Goal: Task Accomplishment & Management: Complete application form

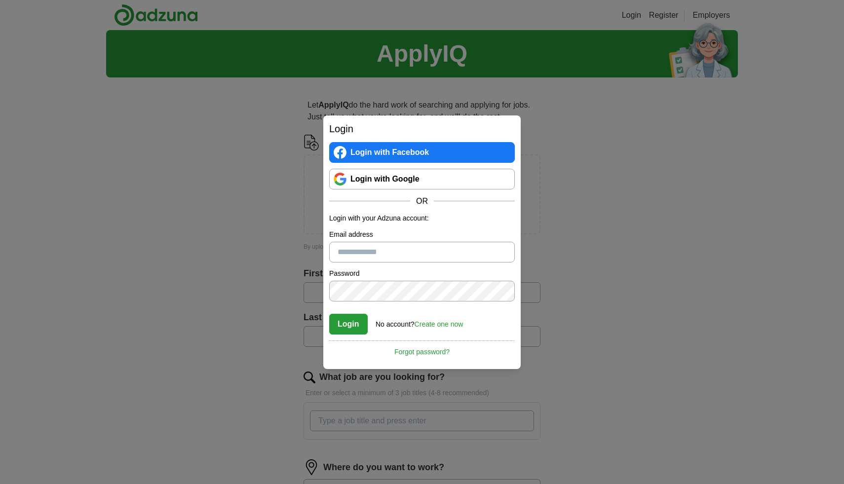
click at [447, 325] on link "Create one now" at bounding box center [439, 324] width 49 height 8
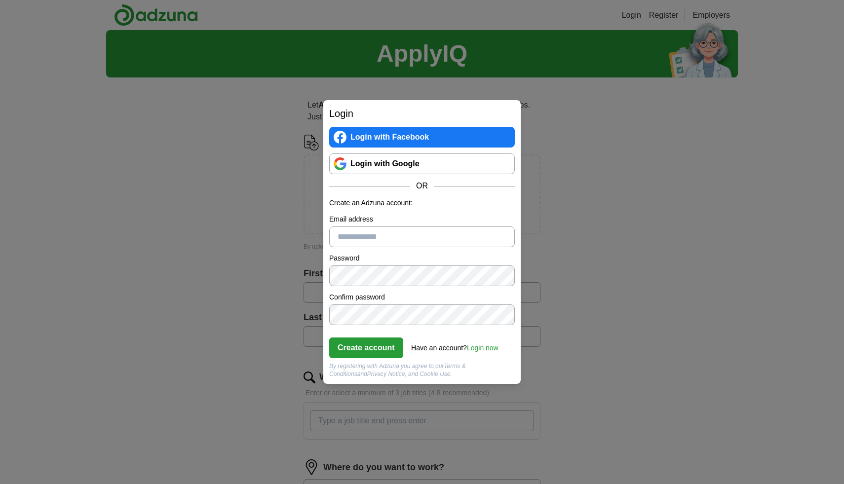
click at [402, 243] on input "Email address" at bounding box center [422, 237] width 186 height 21
type input "**********"
click at [381, 347] on button "Create account" at bounding box center [366, 348] width 74 height 21
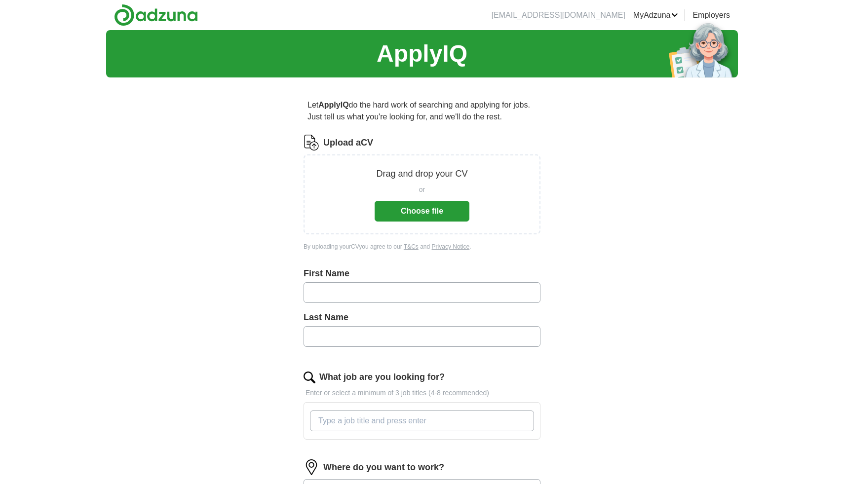
click at [422, 216] on button "Choose file" at bounding box center [422, 211] width 95 height 21
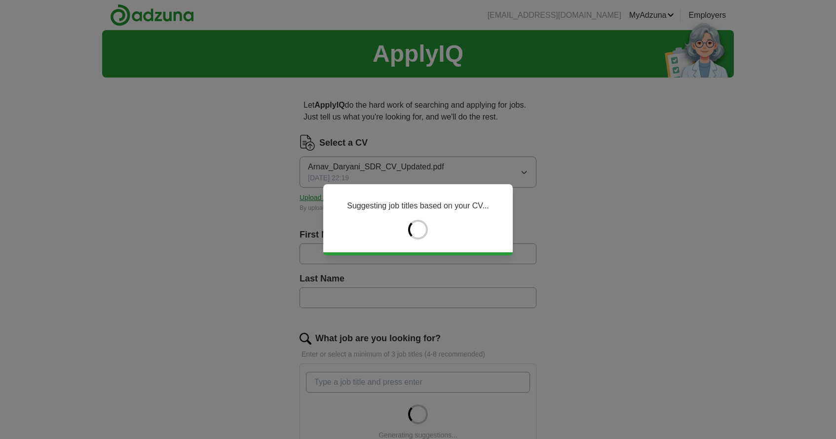
type input "*****"
type input "*******"
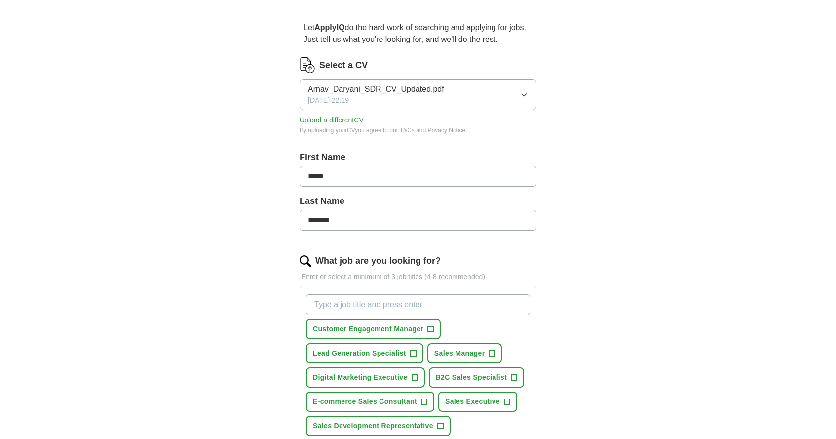
scroll to position [77, 0]
click at [373, 90] on span "Arnav_Daryani_SDR_CV_Updated.pdf" at bounding box center [376, 90] width 136 height 12
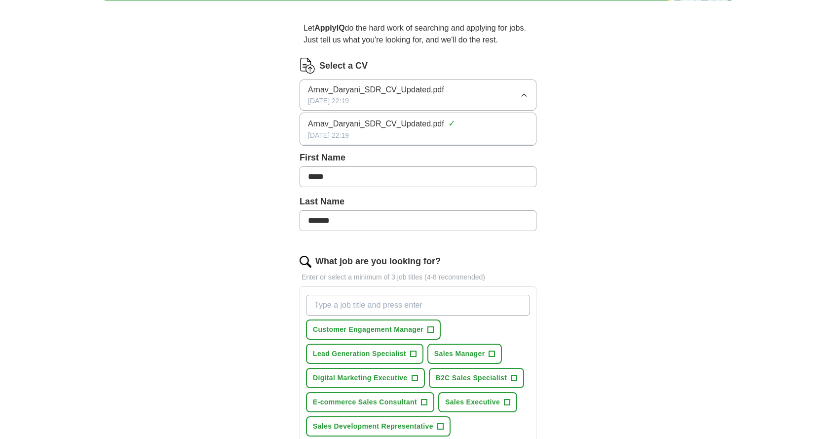
click at [393, 127] on span "Arnav_Daryani_SDR_CV_Updated.pdf" at bounding box center [376, 124] width 136 height 12
click at [526, 94] on icon "button" at bounding box center [524, 95] width 4 height 2
click at [377, 99] on div "Arnav_Daryani_SDR_CV_Updated.pdf [DATE] 22:19" at bounding box center [376, 95] width 136 height 22
click at [354, 118] on button "Upload a different CV" at bounding box center [332, 121] width 64 height 10
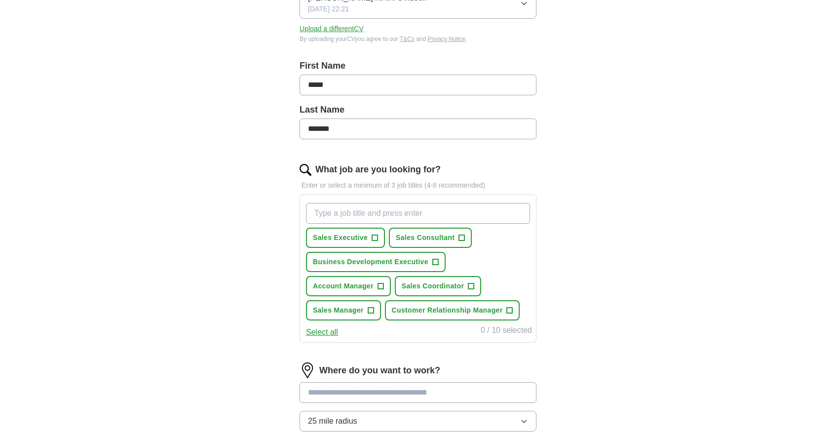
scroll to position [171, 0]
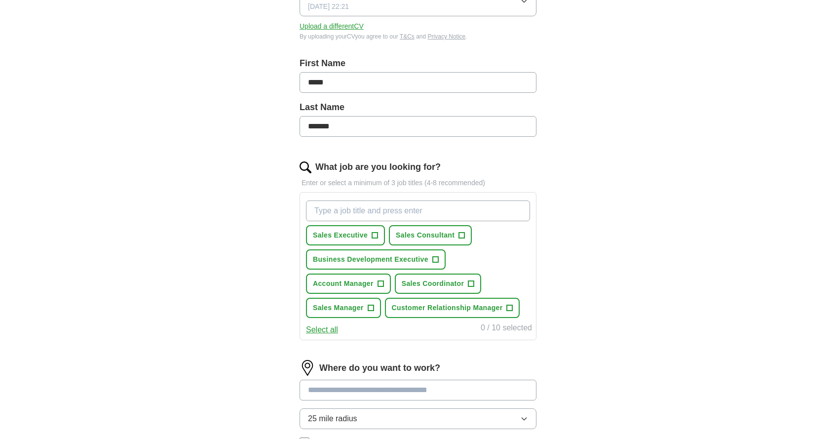
click at [324, 331] on button "Select all" at bounding box center [322, 330] width 32 height 12
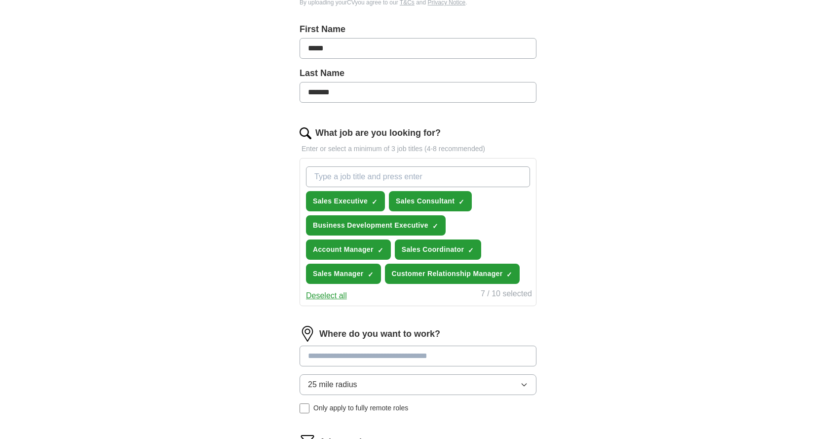
scroll to position [205, 0]
click at [431, 185] on input "What job are you looking for?" at bounding box center [418, 177] width 224 height 21
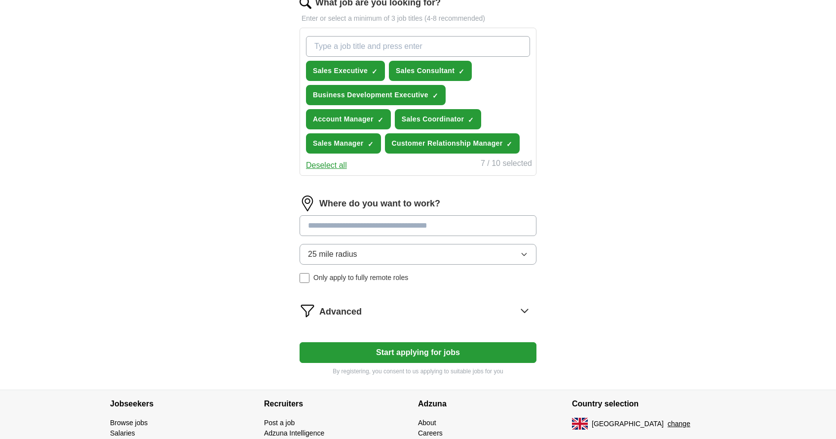
scroll to position [343, 0]
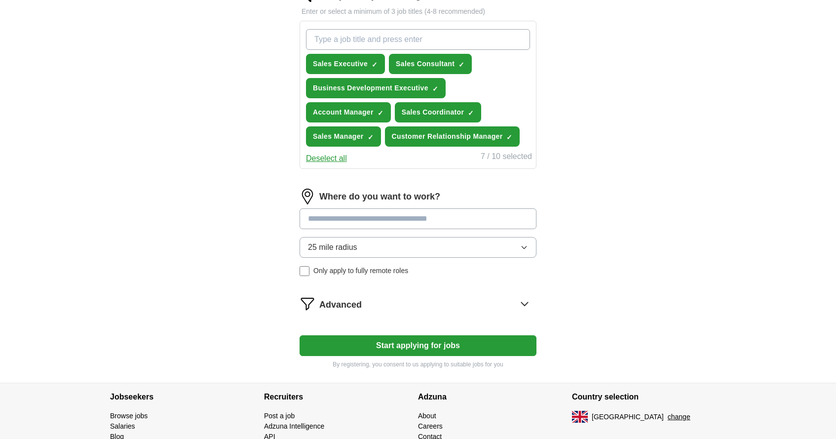
click at [462, 246] on button "25 mile radius" at bounding box center [418, 247] width 237 height 21
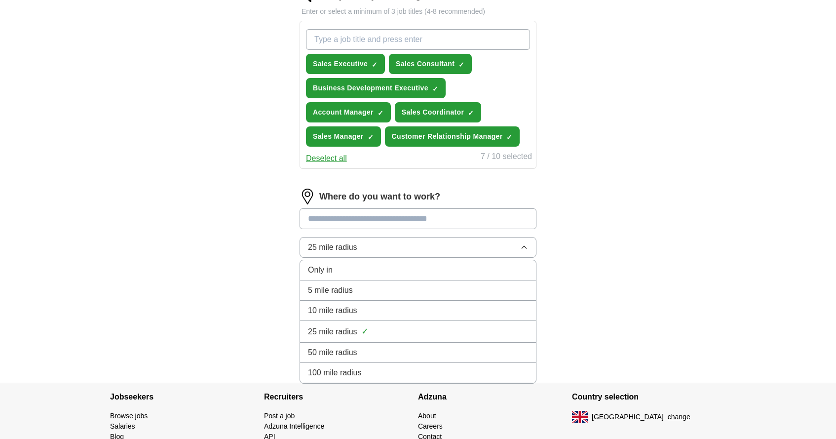
click at [619, 230] on div "ApplyIQ Let ApplyIQ do the hard work of searching and applying for jobs. Just t…" at bounding box center [418, 34] width 632 height 695
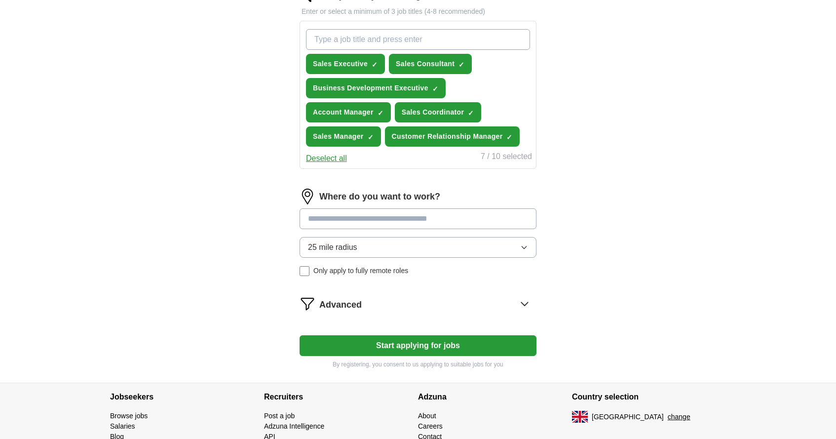
click at [473, 223] on input at bounding box center [418, 218] width 237 height 21
click at [498, 309] on div "Advanced" at bounding box center [427, 304] width 217 height 16
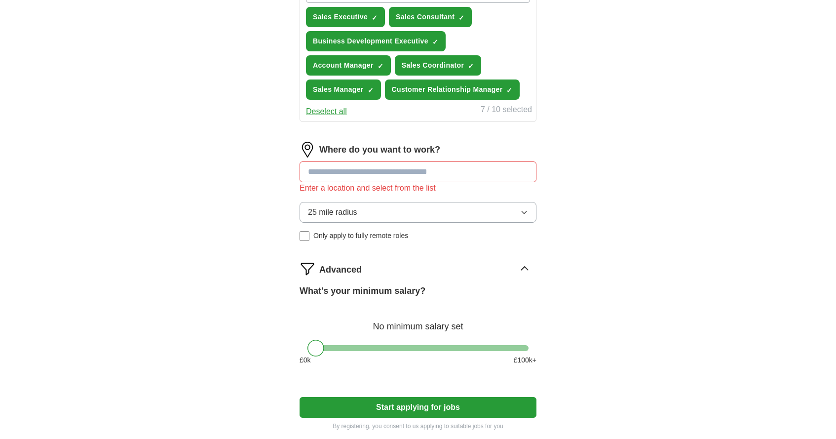
scroll to position [394, 0]
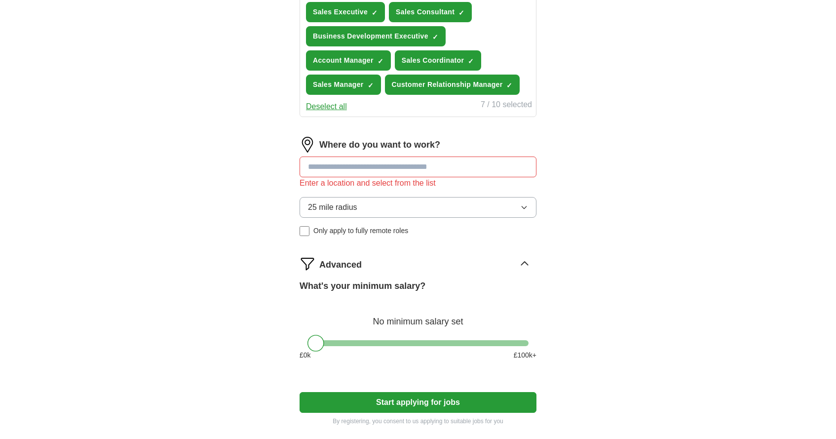
click at [453, 172] on input at bounding box center [418, 167] width 237 height 21
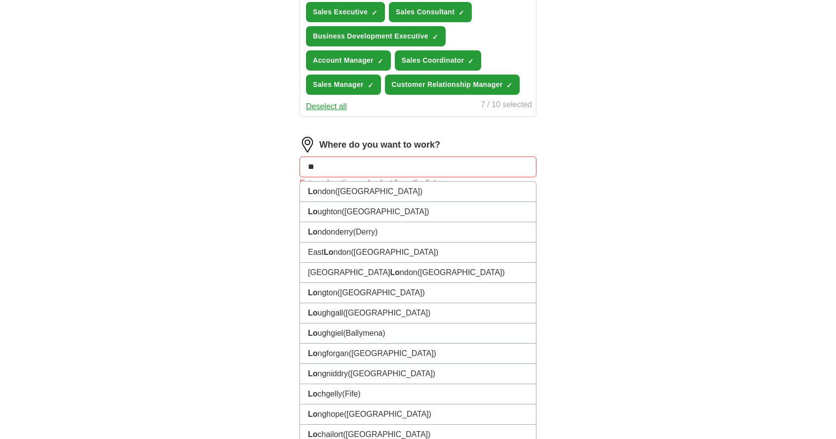
type input "***"
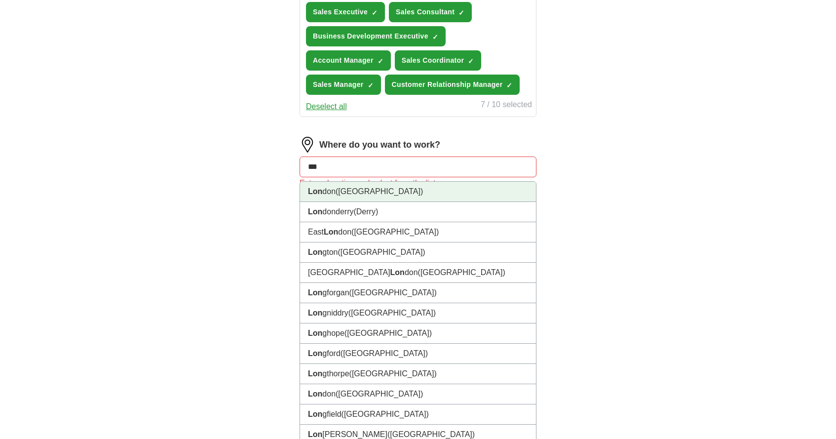
click at [451, 191] on li "Lon don ([GEOGRAPHIC_DATA])" at bounding box center [418, 192] width 236 height 20
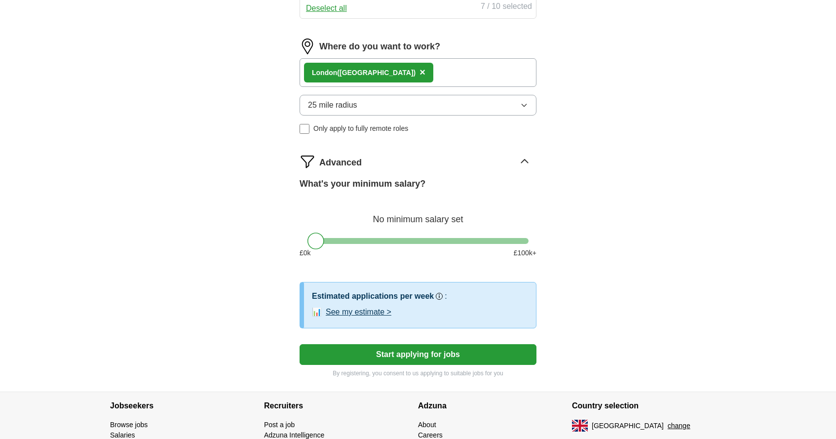
scroll to position [512, 0]
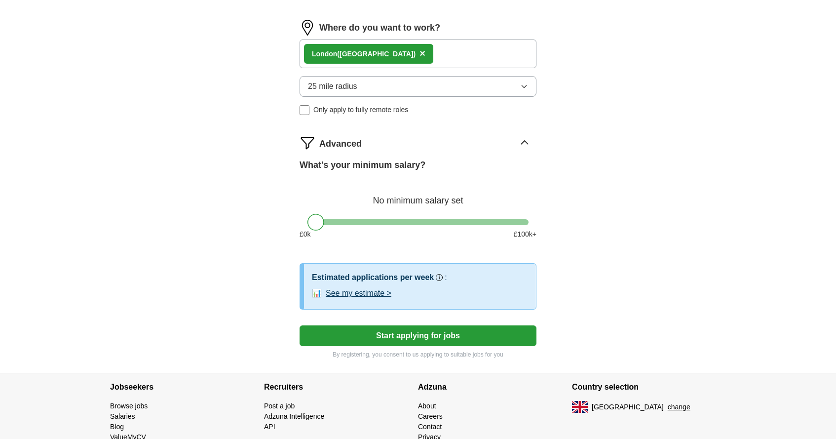
click at [387, 291] on button "See my estimate >" at bounding box center [359, 293] width 66 height 12
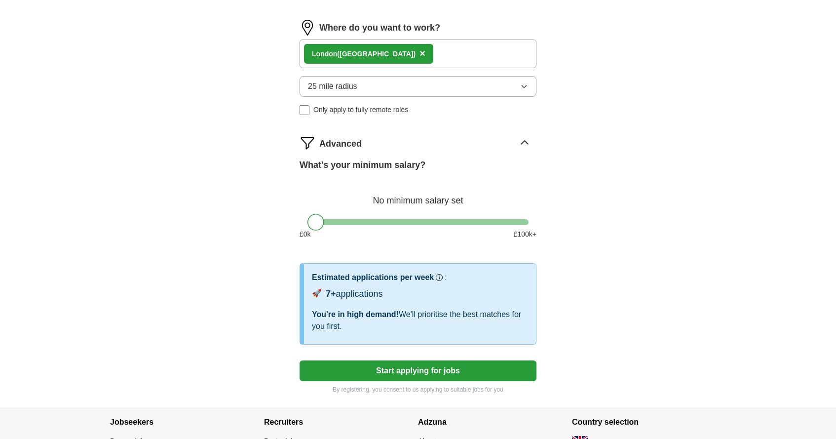
click at [448, 373] on button "Start applying for jobs" at bounding box center [418, 370] width 237 height 21
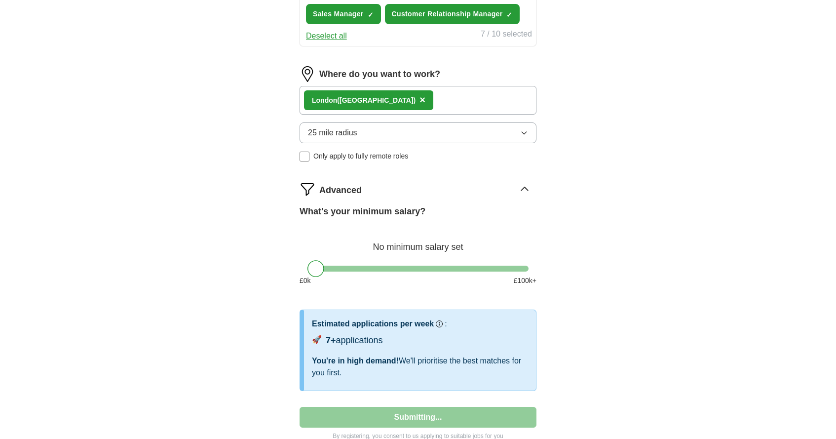
select select "**"
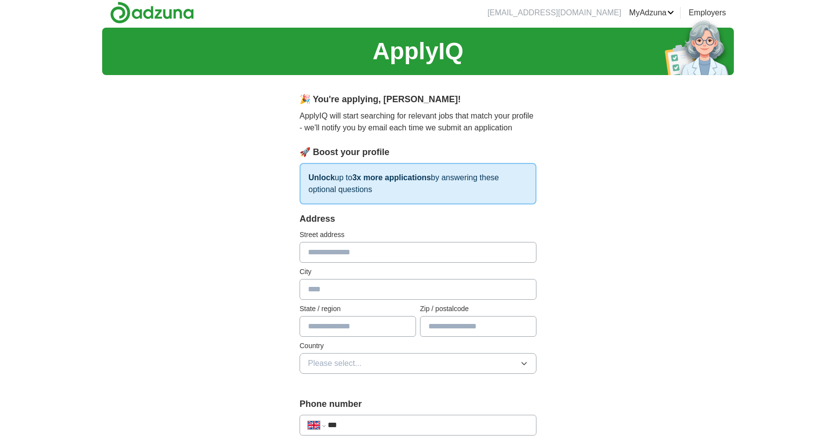
scroll to position [0, 0]
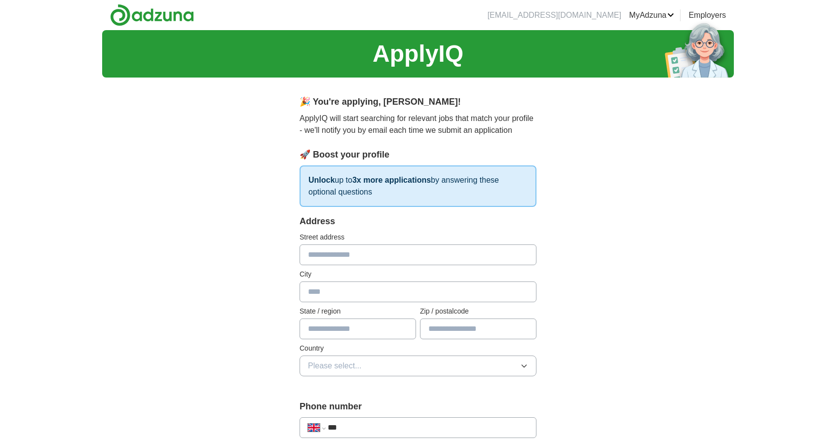
click at [391, 249] on input "text" at bounding box center [418, 254] width 237 height 21
type input "**********"
type input "*******"
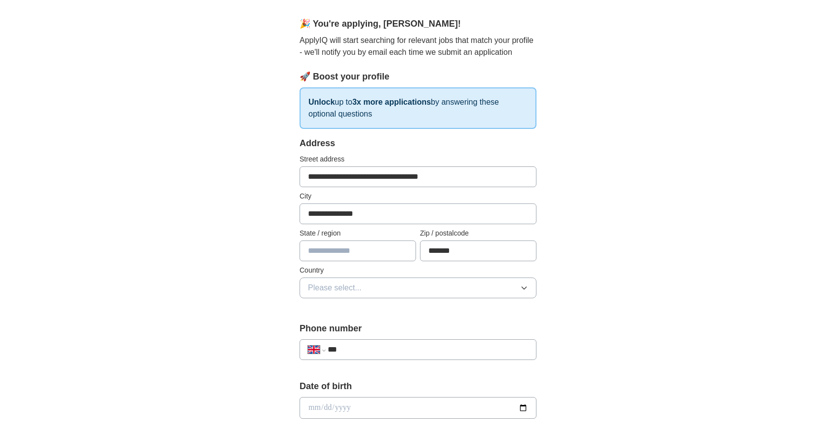
scroll to position [79, 0]
click at [381, 348] on input "***" at bounding box center [428, 349] width 200 height 12
type input "**********"
click at [342, 291] on span "Please select..." at bounding box center [335, 287] width 54 height 12
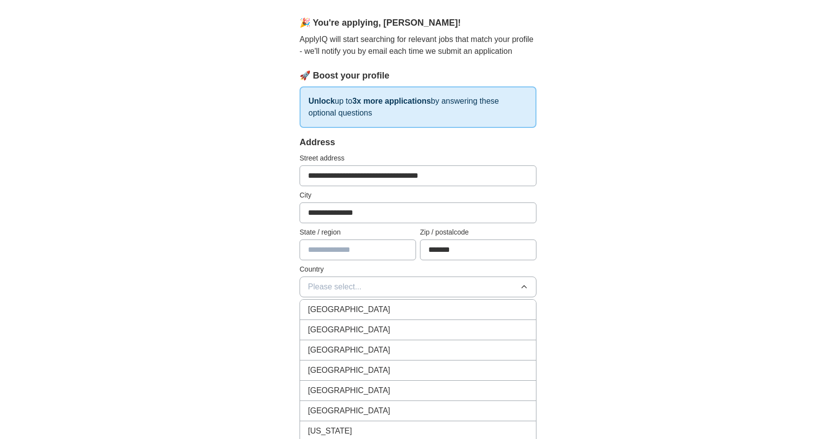
click at [344, 302] on li "[GEOGRAPHIC_DATA]" at bounding box center [418, 310] width 236 height 20
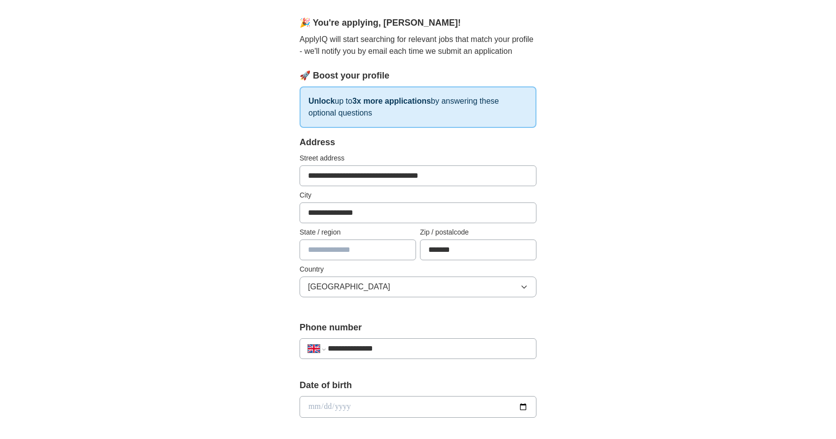
click at [348, 254] on input "text" at bounding box center [358, 249] width 117 height 21
type input "*"
type input "*********"
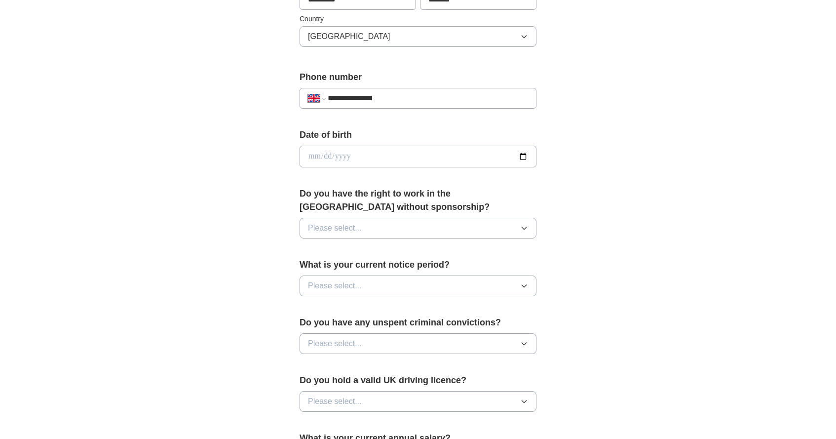
scroll to position [292, 0]
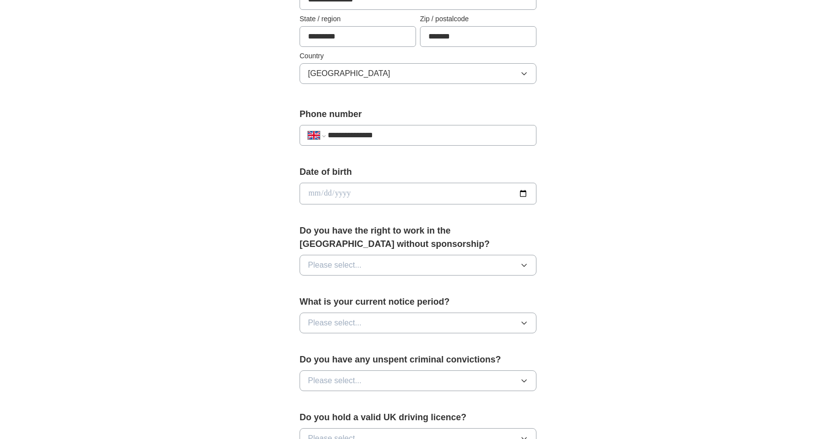
click at [357, 191] on input "date" at bounding box center [418, 194] width 237 height 22
type input "**********"
click at [357, 265] on span "Please select..." at bounding box center [335, 265] width 54 height 12
click at [355, 286] on div "Yes" at bounding box center [418, 288] width 220 height 12
click at [352, 317] on span "Please select..." at bounding box center [335, 323] width 54 height 12
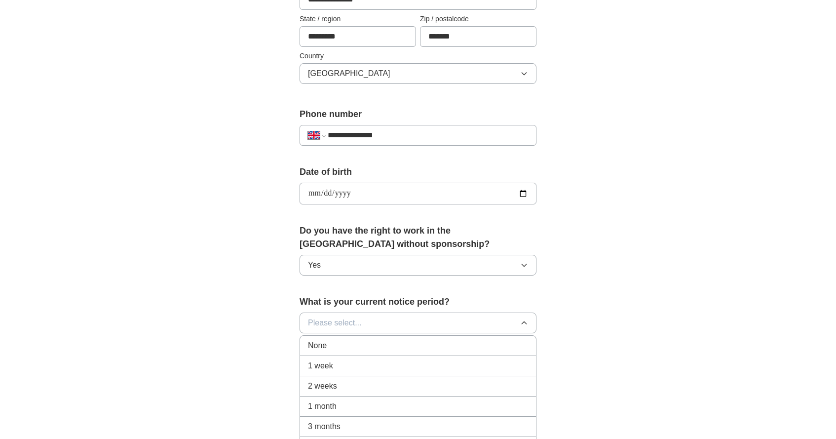
click at [356, 341] on div "None" at bounding box center [418, 346] width 220 height 12
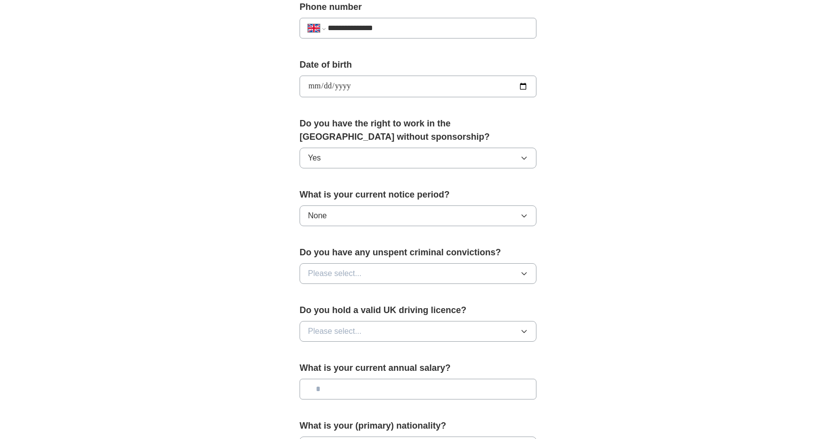
scroll to position [400, 0]
click at [374, 273] on button "Please select..." at bounding box center [418, 273] width 237 height 21
click at [372, 310] on li "No" at bounding box center [418, 316] width 236 height 20
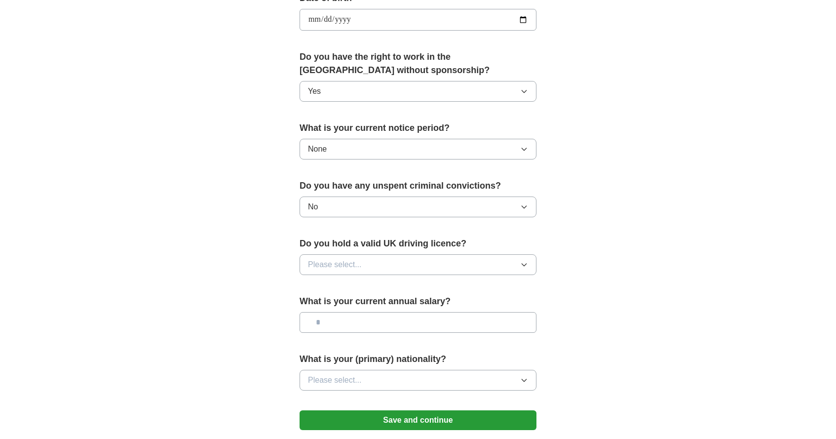
scroll to position [483, 0]
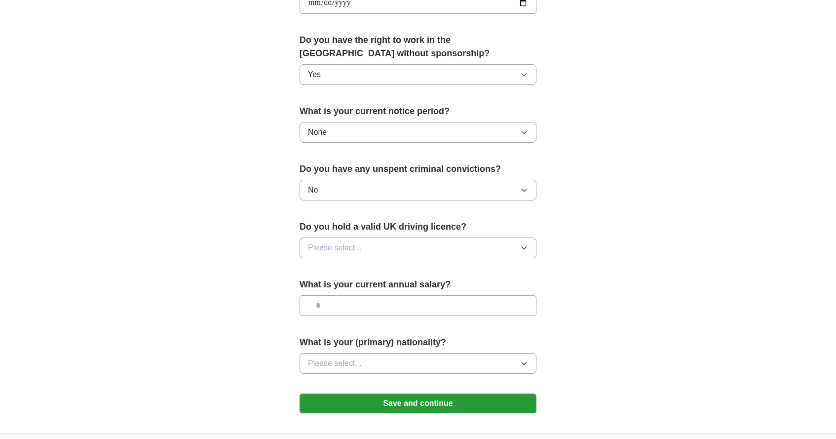
click at [391, 252] on button "Please select..." at bounding box center [418, 247] width 237 height 21
click at [388, 286] on div "No" at bounding box center [418, 291] width 220 height 12
click at [388, 309] on input "text" at bounding box center [418, 305] width 237 height 21
type input "**"
click at [382, 369] on button "Please select..." at bounding box center [418, 363] width 237 height 21
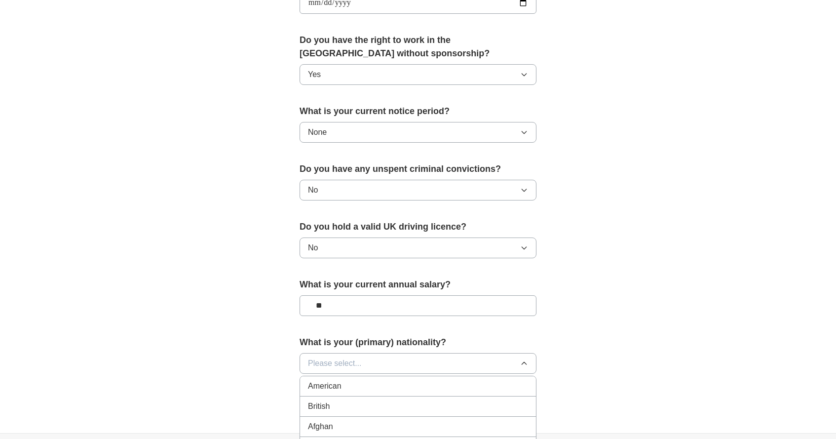
click at [380, 365] on button "Please select..." at bounding box center [418, 363] width 237 height 21
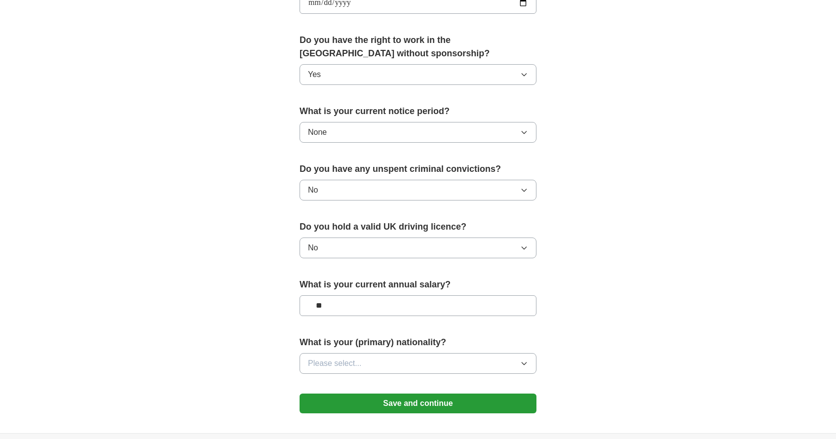
click at [380, 365] on button "Please select..." at bounding box center [418, 363] width 237 height 21
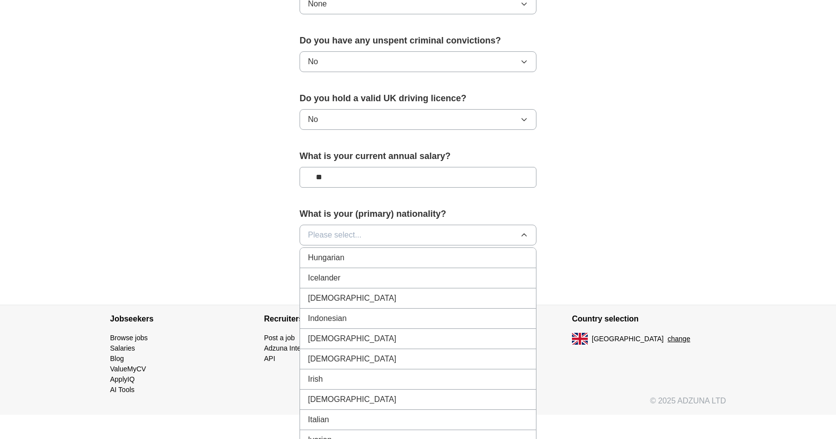
scroll to position [1579, 0]
click at [435, 304] on li "[DEMOGRAPHIC_DATA]" at bounding box center [418, 298] width 236 height 20
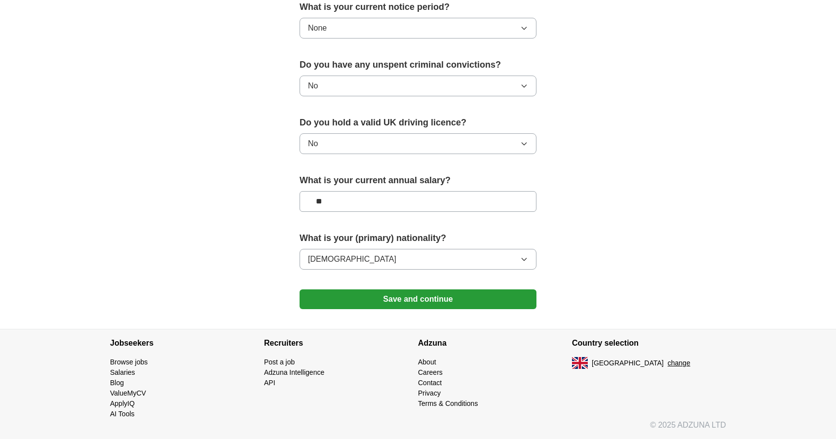
click at [426, 295] on button "Save and continue" at bounding box center [418, 299] width 237 height 20
